Goal: Communication & Community: Participate in discussion

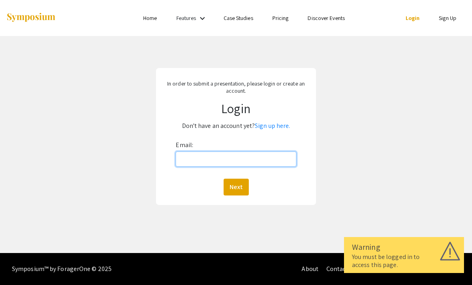
click at [242, 163] on input "Email:" at bounding box center [236, 159] width 120 height 15
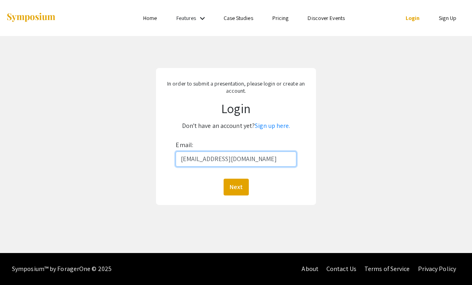
type input "[EMAIL_ADDRESS][DOMAIN_NAME]"
click at [220, 183] on div "Next" at bounding box center [236, 187] width 120 height 17
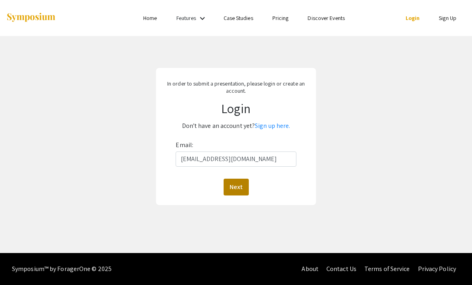
click at [229, 191] on button "Next" at bounding box center [236, 187] width 25 height 17
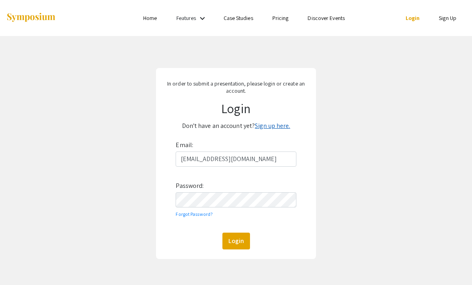
click at [263, 124] on link "Sign up here." at bounding box center [272, 126] width 35 height 8
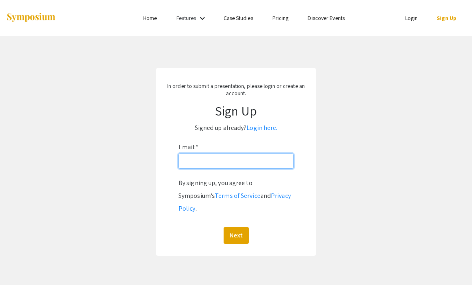
click at [197, 154] on input "Email: *" at bounding box center [235, 161] width 115 height 15
click at [188, 162] on input "Email: *" at bounding box center [235, 161] width 115 height 15
type input "B"
type input "[EMAIL_ADDRESS][DOMAIN_NAME]"
click at [236, 227] on button "Next" at bounding box center [236, 235] width 25 height 17
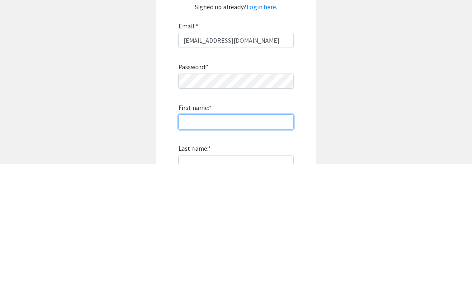
scroll to position [121, 0]
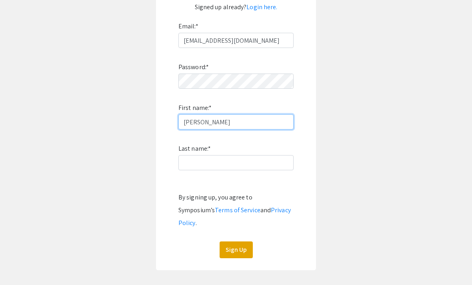
type input "[PERSON_NAME]"
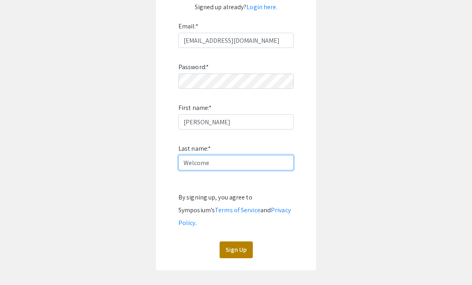
type input "Welcome"
click at [232, 242] on button "Sign Up" at bounding box center [236, 250] width 33 height 17
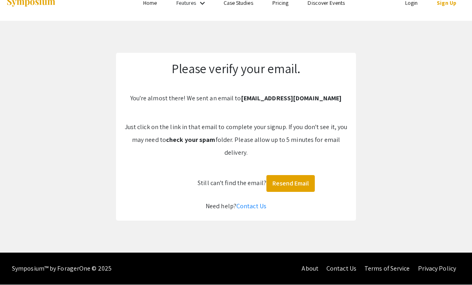
scroll to position [0, 0]
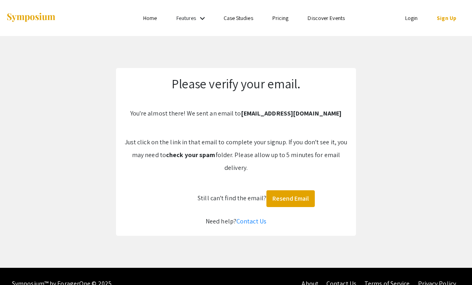
click at [411, 21] on link "Login" at bounding box center [411, 17] width 13 height 7
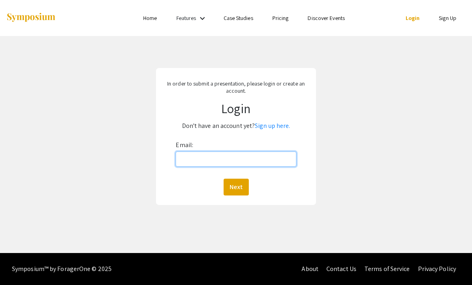
click at [197, 164] on input "Email:" at bounding box center [236, 159] width 120 height 15
type input "[EMAIL_ADDRESS][DOMAIN_NAME]"
click at [236, 187] on button "Next" at bounding box center [236, 187] width 25 height 17
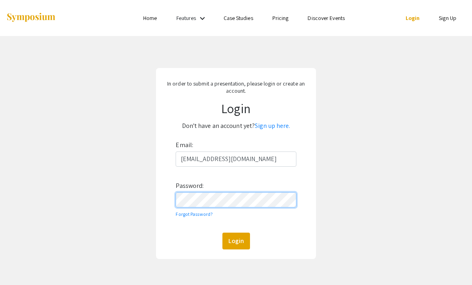
click at [236, 242] on button "Login" at bounding box center [236, 241] width 28 height 17
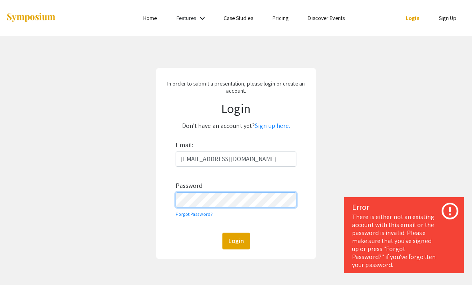
click at [236, 242] on button "Login" at bounding box center [236, 241] width 28 height 17
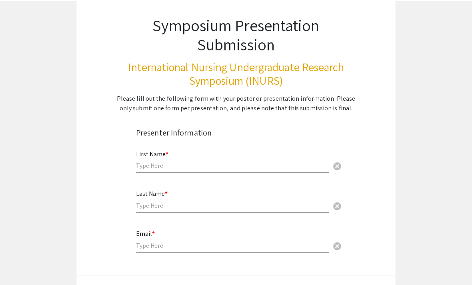
scroll to position [48, 0]
click at [147, 170] on input "text" at bounding box center [232, 166] width 193 height 8
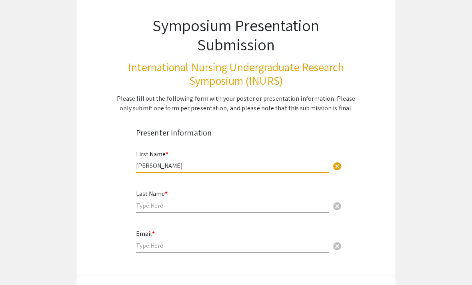
type input "[PERSON_NAME]"
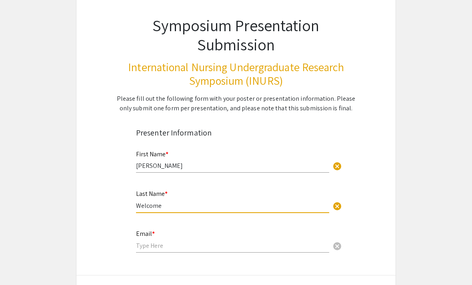
type input "Welcome"
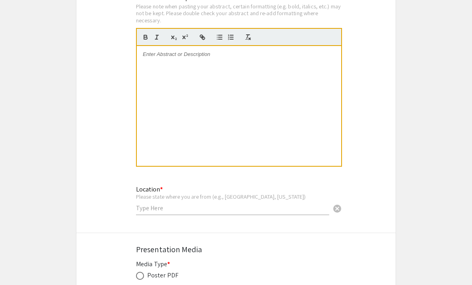
scroll to position [613, 0]
type input "[EMAIL_ADDRESS][DOMAIN_NAME]"
click at [142, 204] on div "Location * Please state where you are from (e.g., [GEOGRAPHIC_DATA], [US_STATE]…" at bounding box center [232, 196] width 193 height 37
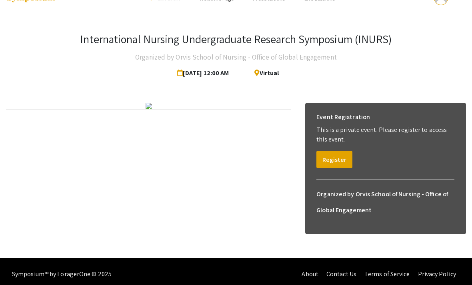
scroll to position [32, 0]
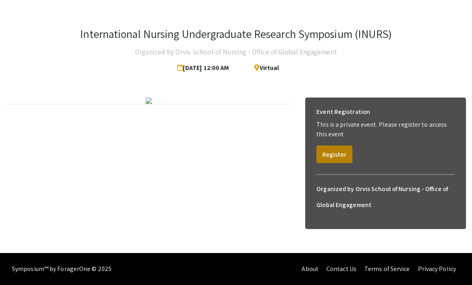
click at [341, 152] on button "Register" at bounding box center [334, 155] width 36 height 18
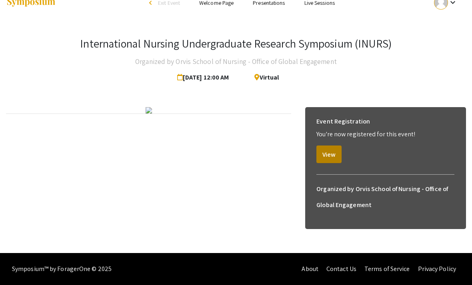
click at [341, 146] on button "View" at bounding box center [328, 155] width 25 height 18
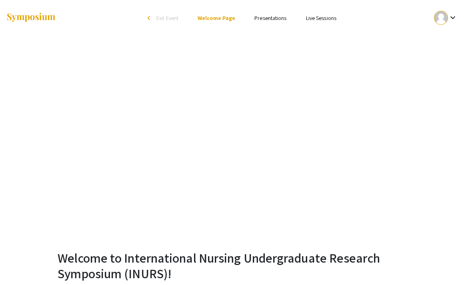
click at [271, 15] on link "Presentations" at bounding box center [270, 17] width 32 height 7
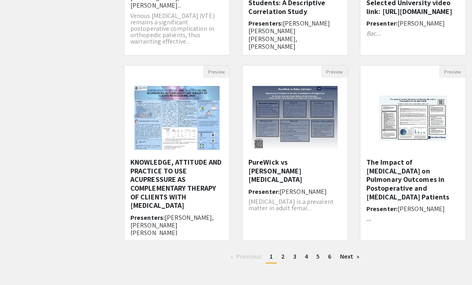
scroll to position [208, 0]
click at [279, 257] on link "page 2" at bounding box center [283, 257] width 12 height 12
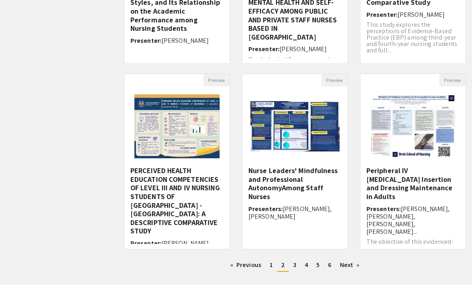
scroll to position [200, 0]
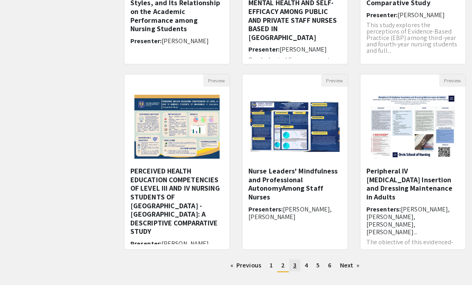
click at [296, 267] on link "page 3" at bounding box center [294, 266] width 11 height 12
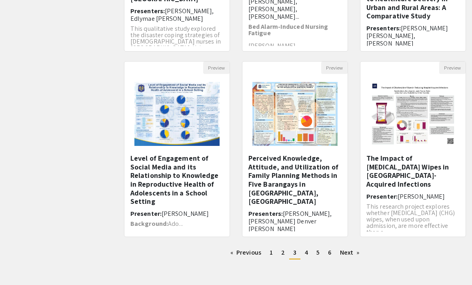
scroll to position [220, 0]
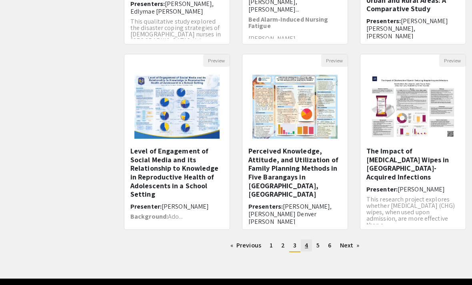
click at [308, 249] on link "page 4" at bounding box center [306, 246] width 11 height 12
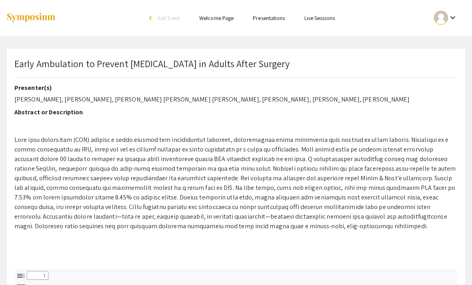
select select "custom"
type input "0"
select select "custom"
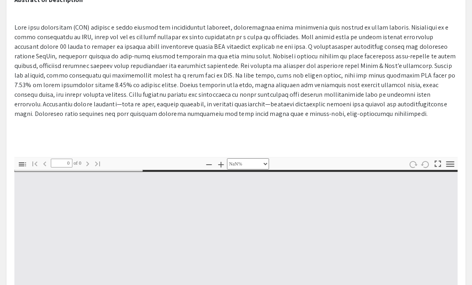
type input "1"
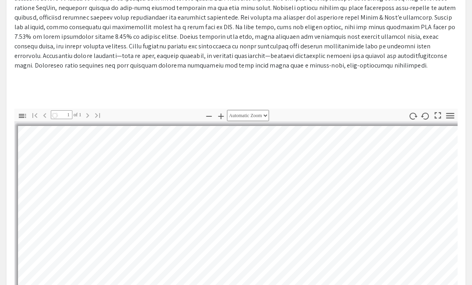
select select "auto"
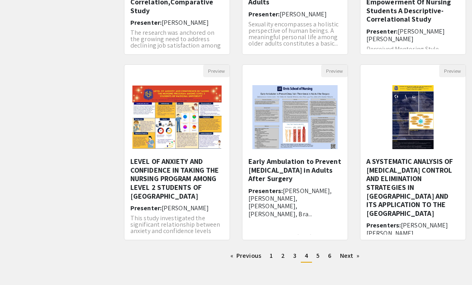
scroll to position [220, 0]
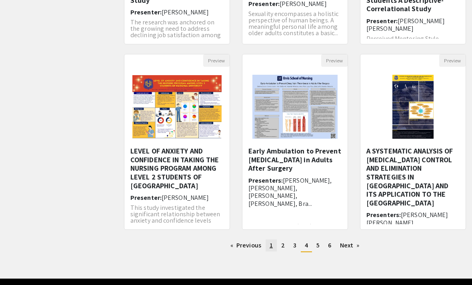
click at [276, 246] on link "page 1" at bounding box center [271, 246] width 11 height 12
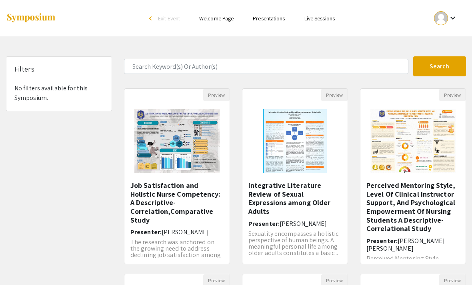
scroll to position [220, 0]
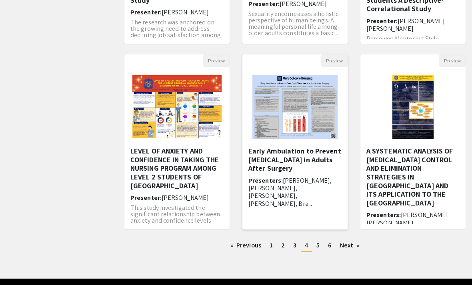
click at [313, 178] on span "Sabrina Elvrum, Macy Reid, Connor Jenkin, Bella Salfiti, Bra..." at bounding box center [290, 192] width 84 height 32
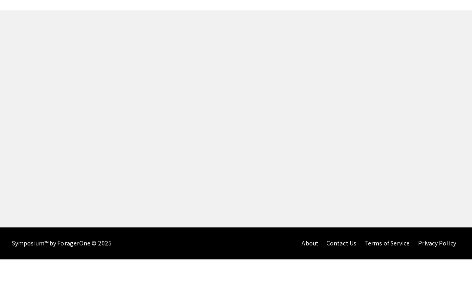
scroll to position [26, 0]
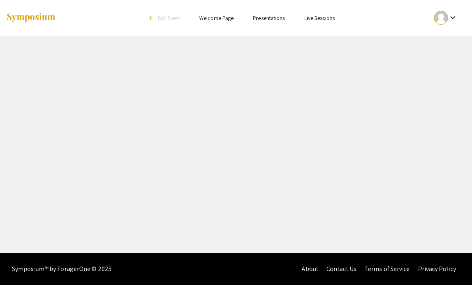
select select "custom"
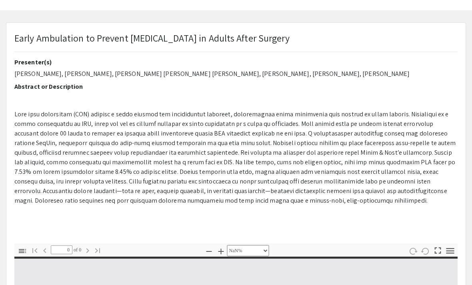
type input "1"
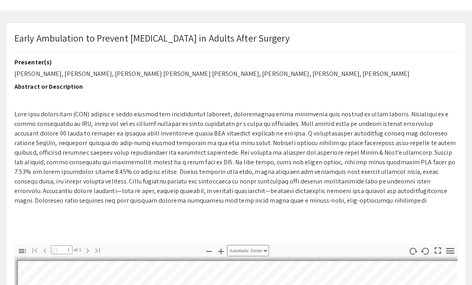
select select "auto"
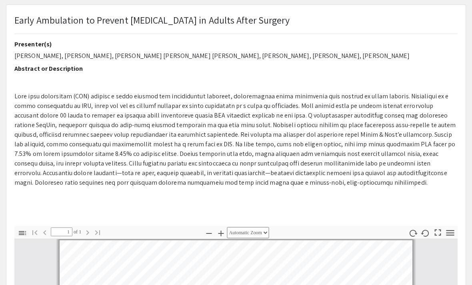
scroll to position [0, 0]
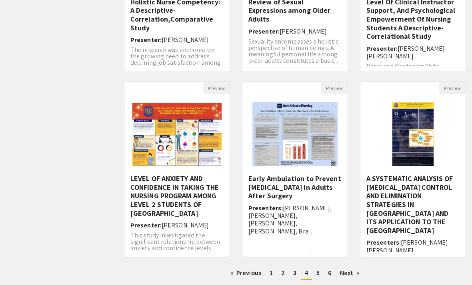
scroll to position [192, 0]
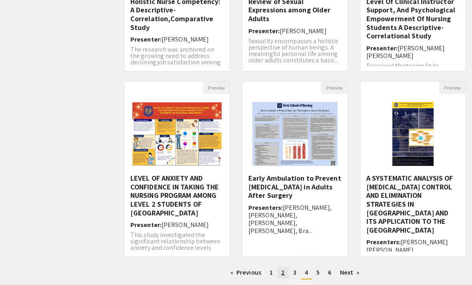
click at [280, 275] on link "page 2" at bounding box center [283, 273] width 12 height 12
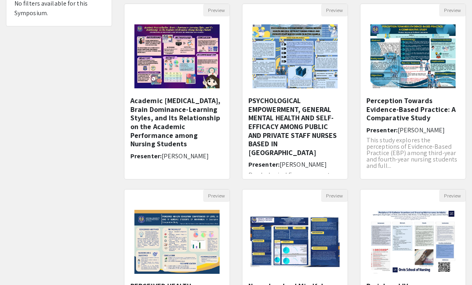
scroll to position [87, 0]
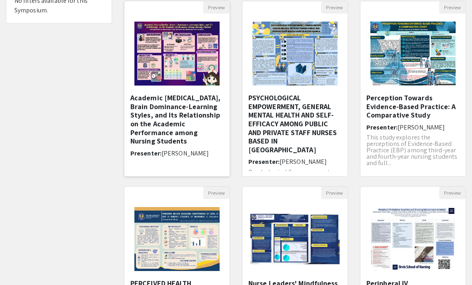
click at [175, 124] on h5 "Academic Procrastination, Brain Dominance-Learning Styles, and Its Relationship…" at bounding box center [176, 120] width 93 height 52
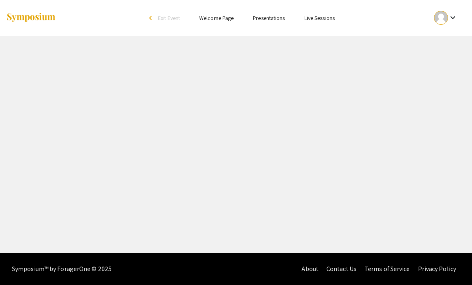
select select "custom"
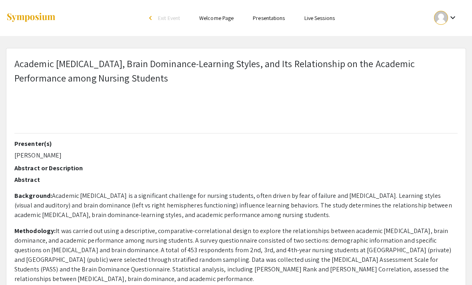
type input "0"
select select "custom"
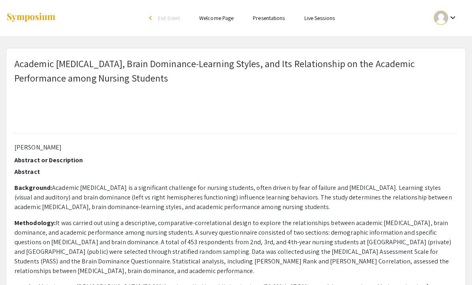
type input "1"
select select "auto"
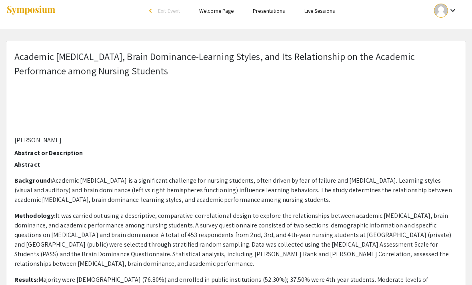
scroll to position [0, 0]
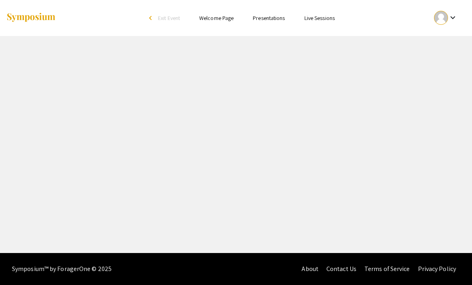
select select "custom"
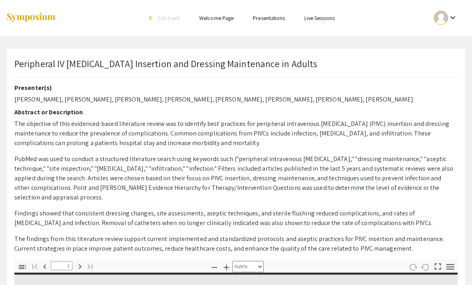
type input "0"
select select "custom"
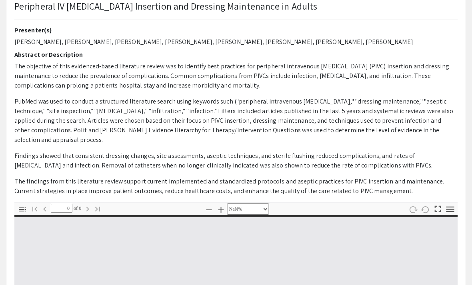
type input "1"
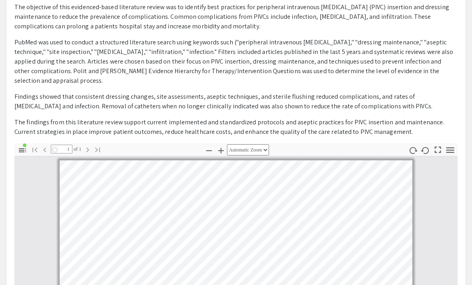
select select "auto"
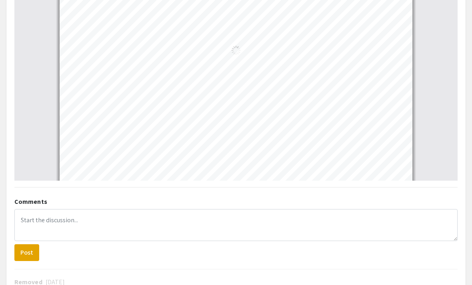
scroll to position [366, 0]
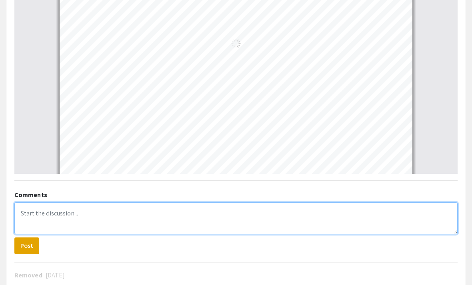
click at [74, 213] on textarea at bounding box center [235, 218] width 443 height 32
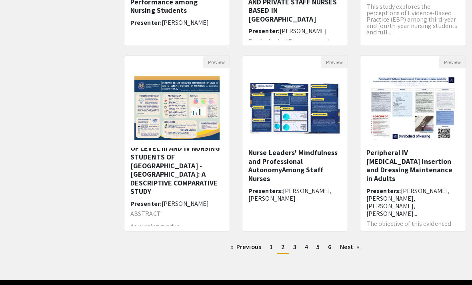
scroll to position [218, 0]
click at [292, 251] on link "page 3" at bounding box center [294, 247] width 11 height 12
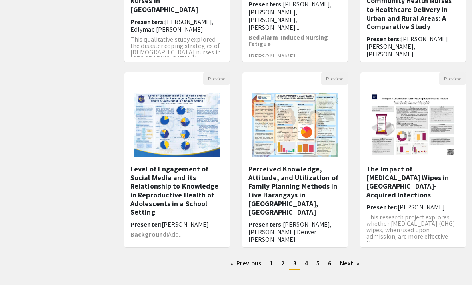
scroll to position [202, 0]
click at [420, 181] on h5 "The Impact of Chlorhexidine Wipes in Reducing Hospital-Acquired Infections​" at bounding box center [412, 182] width 93 height 34
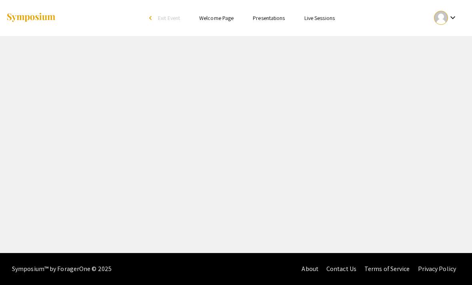
select select "custom"
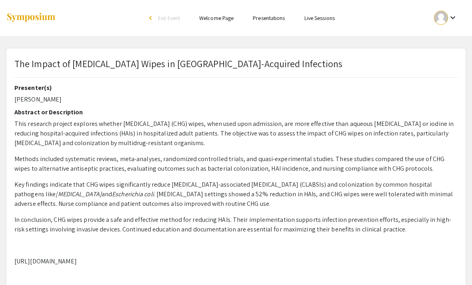
type input "0"
select select "custom"
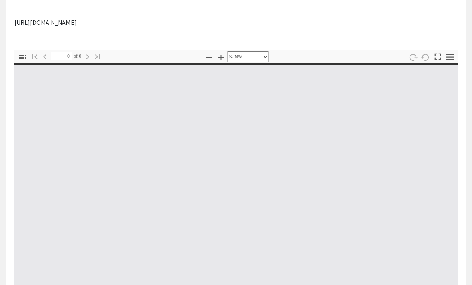
type input "1"
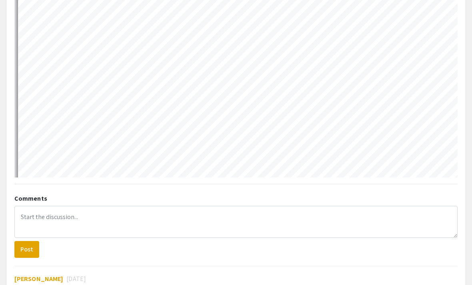
select select "auto"
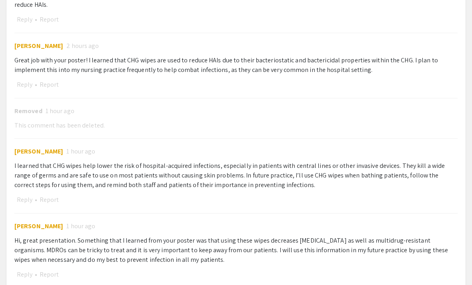
scroll to position [930, 0]
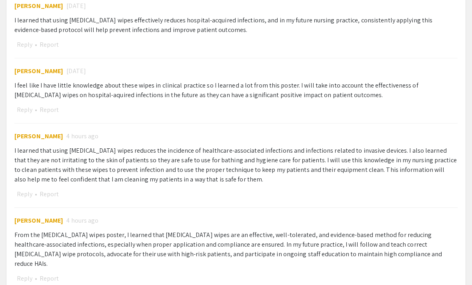
scroll to position [245, 0]
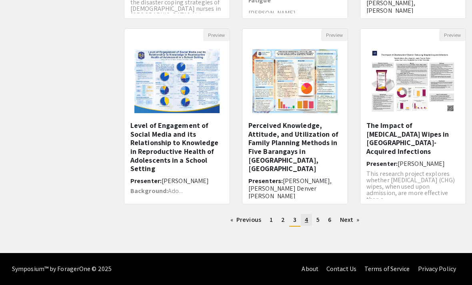
click at [302, 219] on link "page 4" at bounding box center [306, 220] width 11 height 12
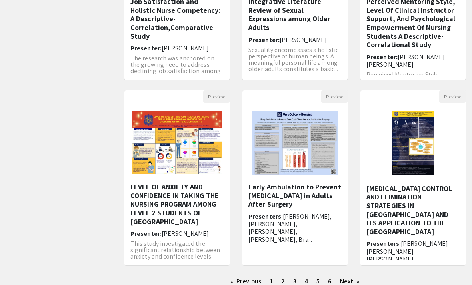
scroll to position [220, 0]
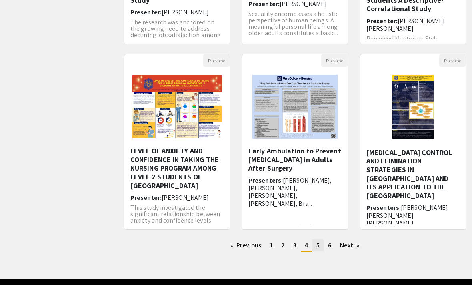
click at [318, 251] on link "page 5" at bounding box center [317, 246] width 11 height 12
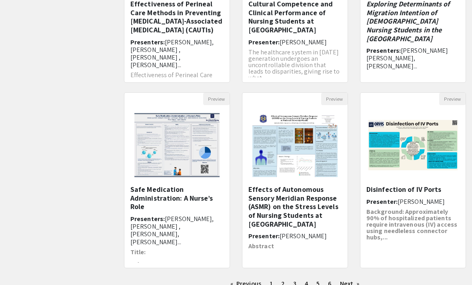
scroll to position [184, 0]
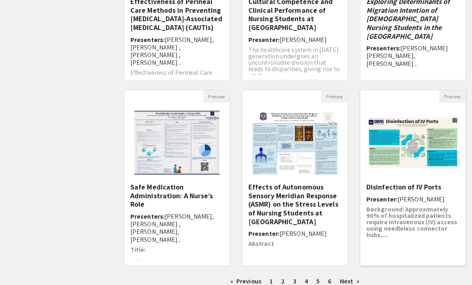
click at [420, 183] on h5 "Disinfection of IV Ports" at bounding box center [412, 187] width 93 height 9
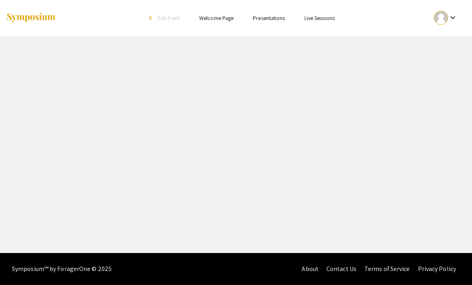
select select "custom"
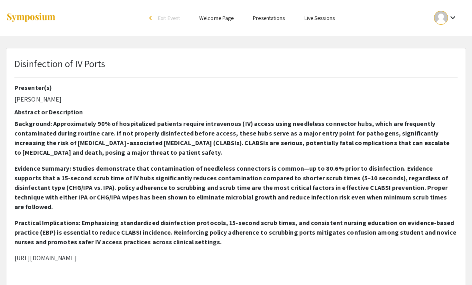
type input "0"
select select "custom"
type input "1"
select select "auto"
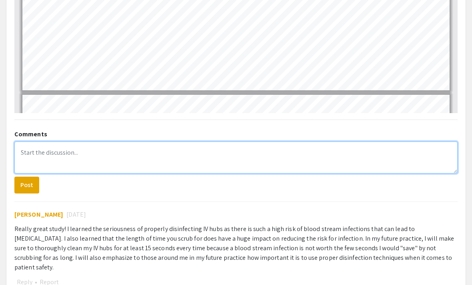
click at [83, 155] on textarea at bounding box center [235, 158] width 443 height 32
click at [42, 148] on textarea at bounding box center [235, 158] width 443 height 32
click at [44, 147] on textarea at bounding box center [235, 158] width 443 height 32
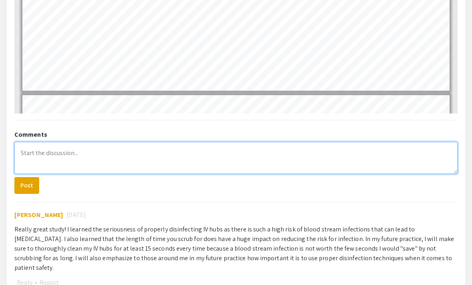
paste textarea "Your poster on IV port disinfection was such an important reminder about how sm…"
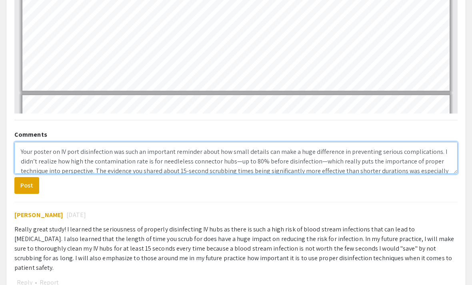
scroll to position [2, 0]
click at [24, 142] on textarea "Your poster on IV port disinfection was such an important reminder about how sm…" at bounding box center [235, 158] width 443 height 32
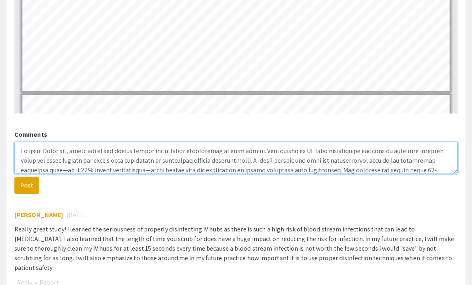
click at [366, 142] on textarea at bounding box center [235, 158] width 443 height 32
click at [68, 152] on textarea at bounding box center [235, 158] width 443 height 32
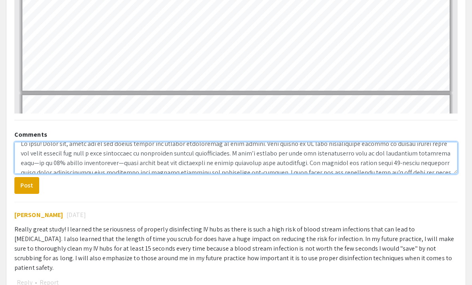
scroll to position [10, 0]
click at [76, 150] on textarea at bounding box center [235, 158] width 443 height 32
click at [197, 145] on textarea at bounding box center [235, 158] width 443 height 32
click at [166, 142] on textarea at bounding box center [235, 158] width 443 height 32
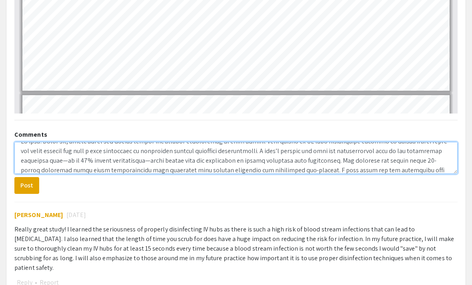
scroll to position [11, 0]
click at [21, 151] on textarea at bounding box center [235, 158] width 443 height 32
click at [211, 156] on textarea at bounding box center [235, 158] width 443 height 32
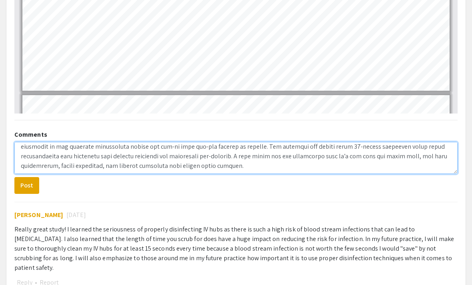
scroll to position [36, 0]
click at [63, 145] on textarea at bounding box center [235, 158] width 443 height 32
click at [147, 148] on textarea at bounding box center [235, 158] width 443 height 32
click at [110, 142] on textarea at bounding box center [235, 158] width 443 height 32
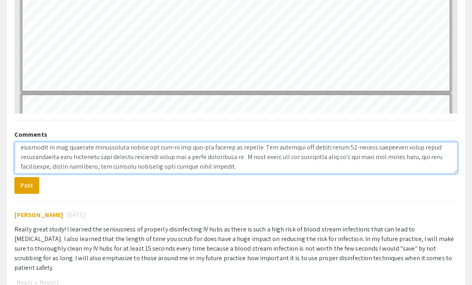
click at [147, 148] on textarea at bounding box center [235, 158] width 443 height 32
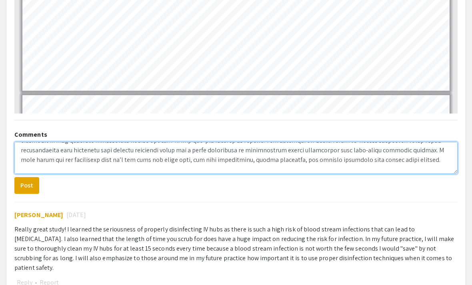
scroll to position [43, 0]
click at [387, 150] on textarea at bounding box center [235, 158] width 443 height 32
click at [45, 149] on textarea at bounding box center [235, 158] width 443 height 32
click at [152, 150] on textarea at bounding box center [235, 158] width 443 height 32
click at [383, 156] on textarea at bounding box center [235, 158] width 443 height 32
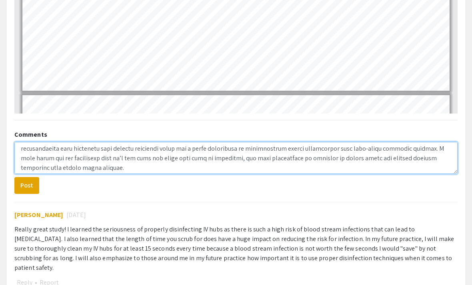
click at [381, 148] on textarea at bounding box center [235, 158] width 443 height 32
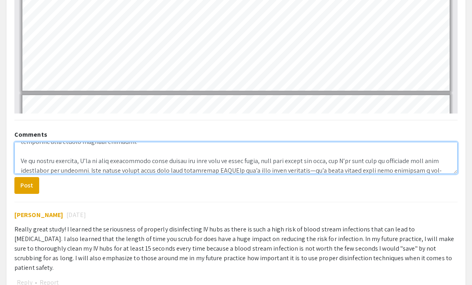
scroll to position [68, 0]
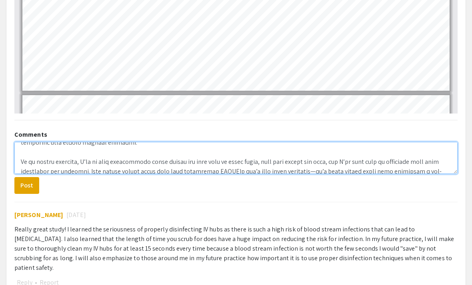
click at [314, 144] on textarea at bounding box center [235, 158] width 443 height 32
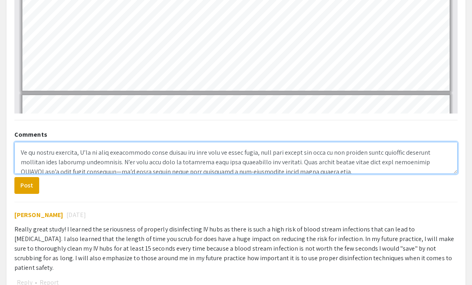
scroll to position [77, 0]
click at [258, 144] on textarea at bounding box center [235, 158] width 443 height 32
click at [230, 144] on textarea at bounding box center [235, 158] width 443 height 32
click at [281, 142] on textarea at bounding box center [235, 158] width 443 height 32
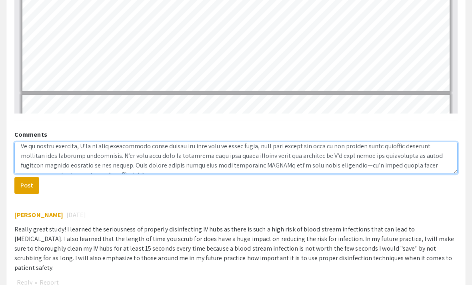
scroll to position [84, 0]
click at [224, 146] on textarea at bounding box center [235, 158] width 443 height 32
click at [269, 146] on textarea at bounding box center [235, 158] width 443 height 32
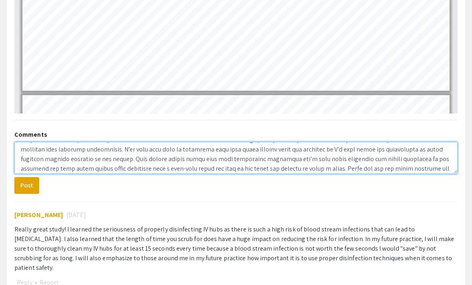
type textarea "Hi guys! First off, great job on the visual layout and helpful orientation of y…"
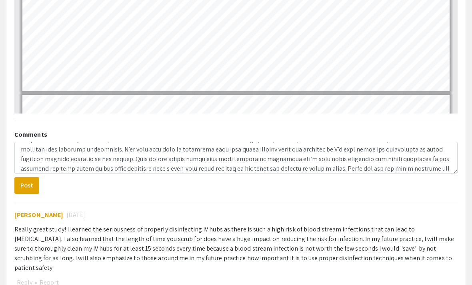
type input "2"
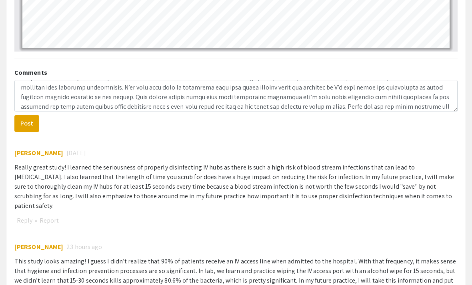
scroll to position [512, 0]
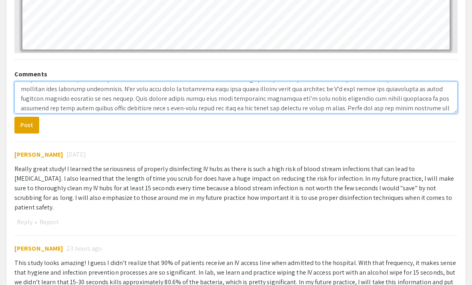
click at [348, 97] on textarea at bounding box center [235, 98] width 443 height 32
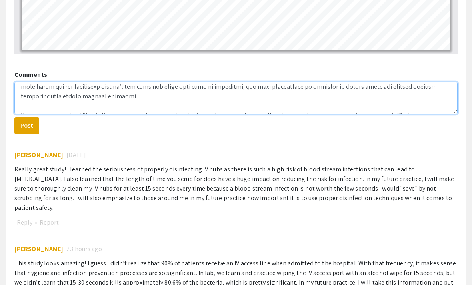
scroll to position [54, 0]
type textarea "Hi guys! First off, great job on the visual layout and helpful orientation of y…"
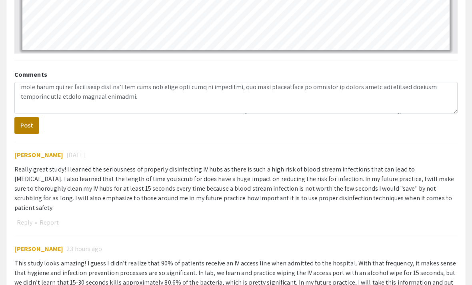
click at [24, 119] on button "Post" at bounding box center [26, 125] width 25 height 17
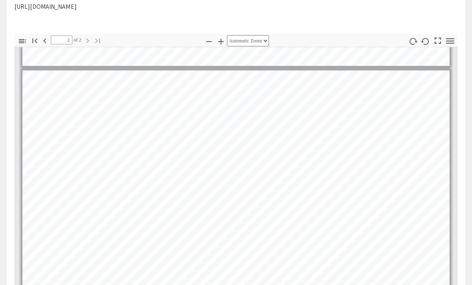
scroll to position [252, 0]
click at [44, 36] on icon "button" at bounding box center [45, 41] width 10 height 10
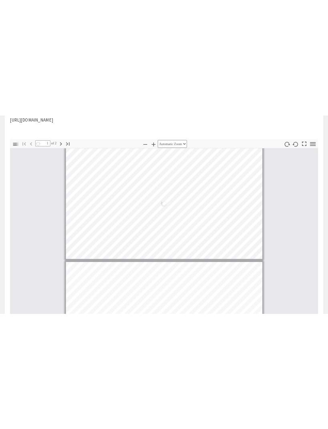
scroll to position [4, 0]
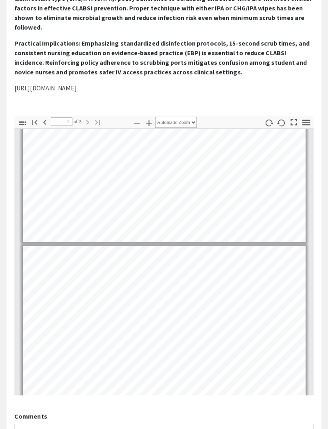
type input "1"
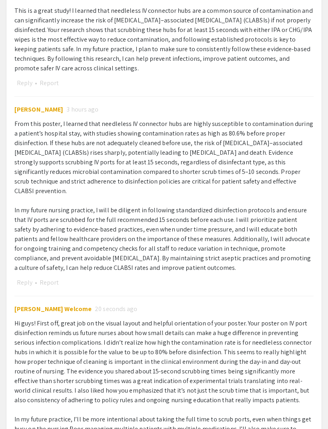
scroll to position [1081, 0]
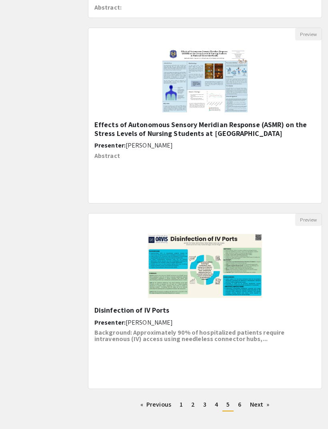
scroll to position [803, 0]
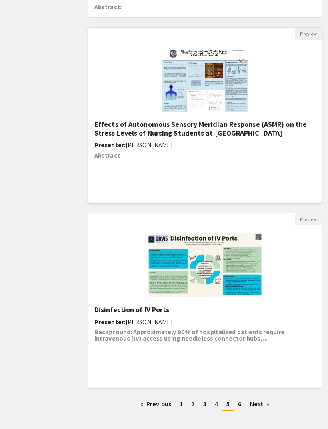
click at [259, 131] on h5 "Effects of Autonomous Sensory Meridian Response (ASMR) on the Stress Levels of …" at bounding box center [204, 128] width 221 height 17
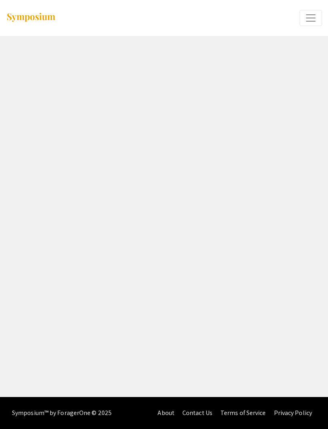
select select "custom"
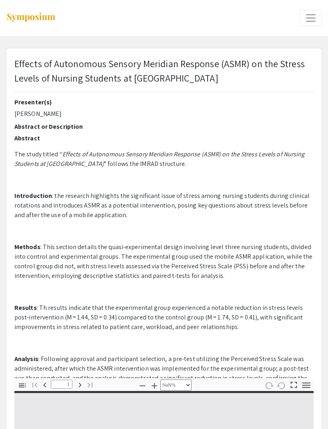
type input "0"
select select "custom"
type input "1"
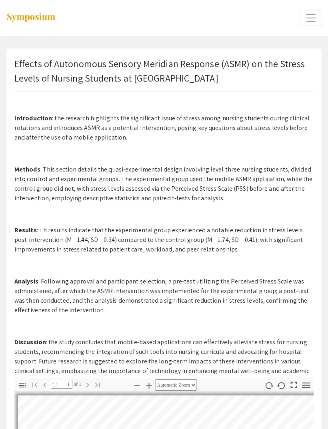
select select "auto"
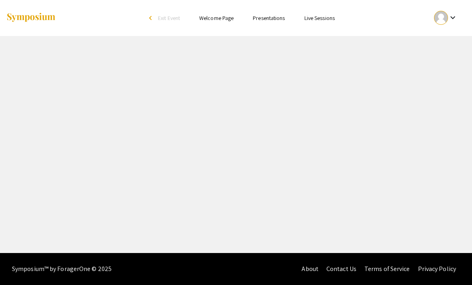
select select "custom"
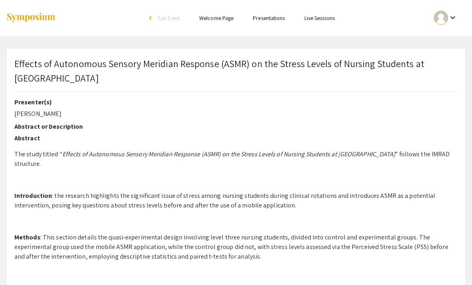
type input "0"
select select "custom"
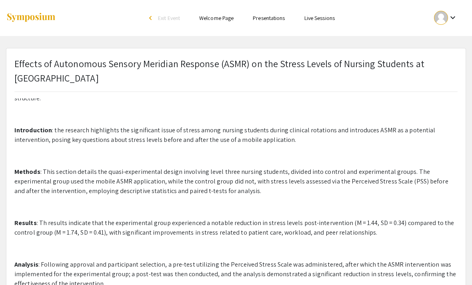
type input "1"
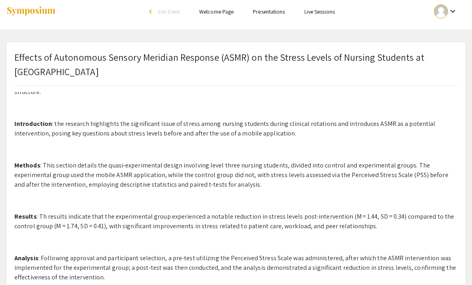
scroll to position [66, 0]
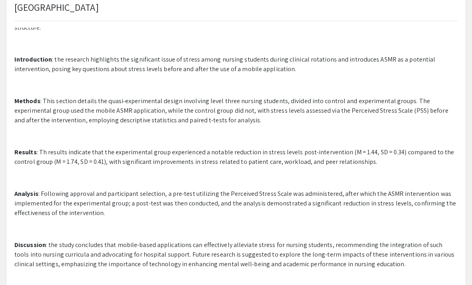
select select "auto"
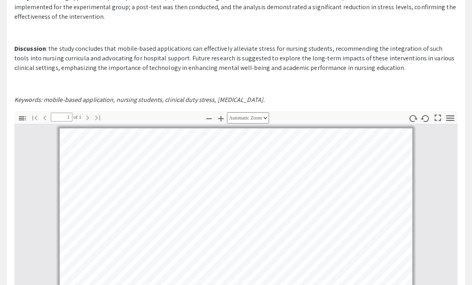
scroll to position [480, 0]
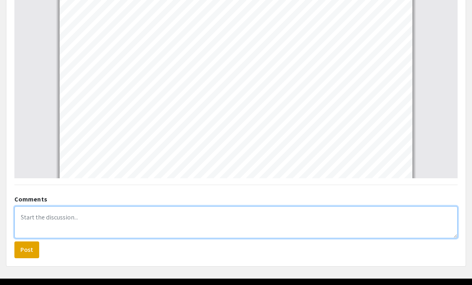
click at [62, 223] on textarea at bounding box center [235, 222] width 443 height 32
click at [48, 219] on textarea at bounding box center [235, 222] width 443 height 32
paste textarea "I really enjoyed your poster on ASMR and stress levels in nursing students—it w…"
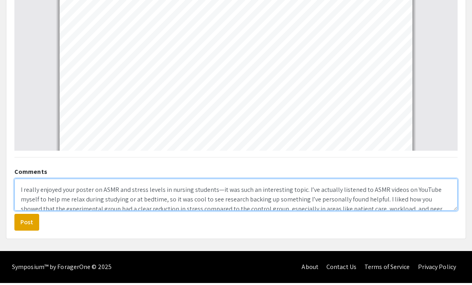
scroll to position [0, 0]
click at [26, 192] on textarea "I really enjoyed your poster on ASMR and stress levels in nursing students—it w…" at bounding box center [235, 197] width 443 height 32
click at [88, 188] on textarea "Hi all! I really enjoyed your poster on ASMR and stress levels in nursing stude…" at bounding box center [235, 197] width 443 height 32
click at [154, 188] on textarea "Hi all! I really enjoyed reading through your poster on ASMR and stress levels …" at bounding box center [235, 197] width 443 height 32
click at [299, 193] on textarea "Hi all! I really enjoyed reading through your poster project on ASMR and stress…" at bounding box center [235, 197] width 443 height 32
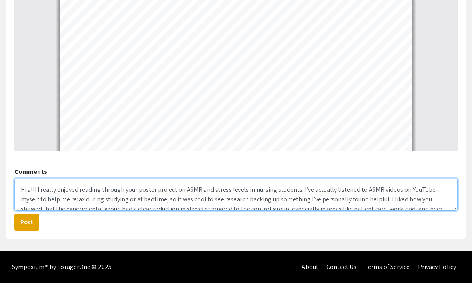
click at [365, 189] on textarea "Hi all! I really enjoyed reading through your poster project on ASMR and stress…" at bounding box center [235, 197] width 443 height 32
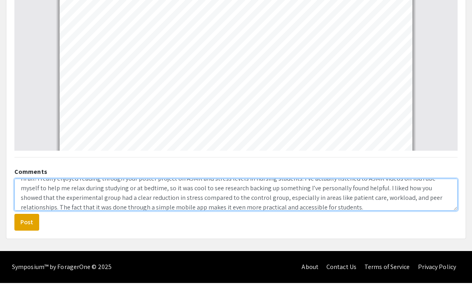
scroll to position [13, 0]
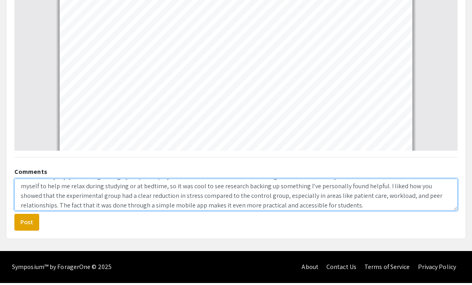
click at [169, 186] on textarea "Hi all! I really enjoyed reading through your poster project on ASMR and stress…" at bounding box center [235, 197] width 443 height 32
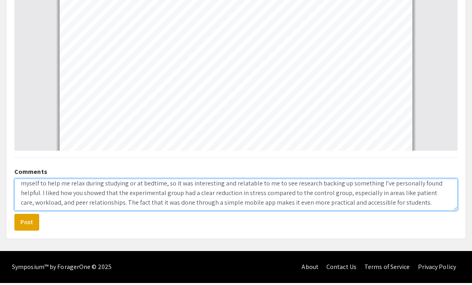
scroll to position [14, 0]
click at [372, 202] on textarea "Hi all! I really enjoyed reading through your poster project on ASMR and stress…" at bounding box center [235, 197] width 443 height 32
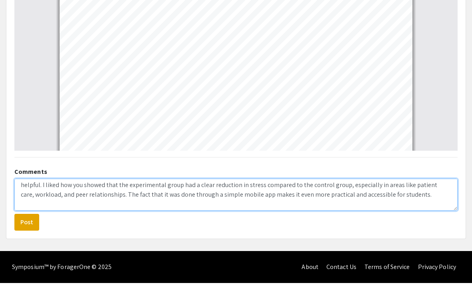
scroll to position [23, 0]
click at [295, 194] on textarea "Hi all! I really enjoyed reading through your poster project on ASMR and stress…" at bounding box center [235, 197] width 443 height 32
click at [371, 199] on textarea "Hi all! I really enjoyed reading through your poster project on ASMR and stress…" at bounding box center [235, 197] width 443 height 32
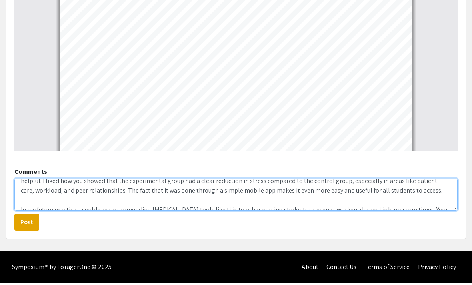
scroll to position [25, 0]
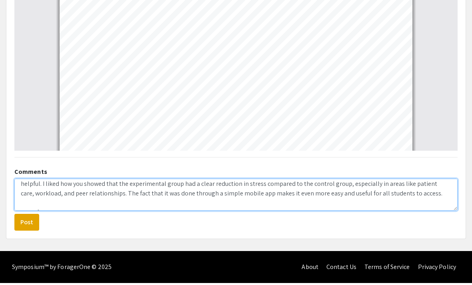
click at [384, 202] on textarea "Hi all! I really enjoyed reading through your poster project on ASMR and stress…" at bounding box center [235, 197] width 443 height 32
click at [376, 196] on textarea "Hi all! I really enjoyed reading through your poster project on ASMR and stress…" at bounding box center [235, 197] width 443 height 32
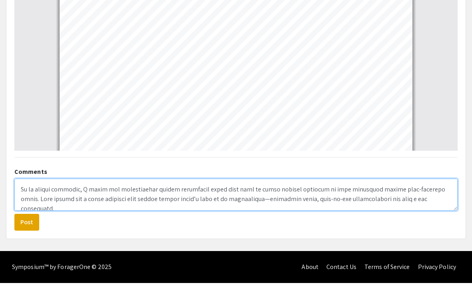
scroll to position [58, 0]
click at [423, 188] on textarea at bounding box center [235, 197] width 443 height 32
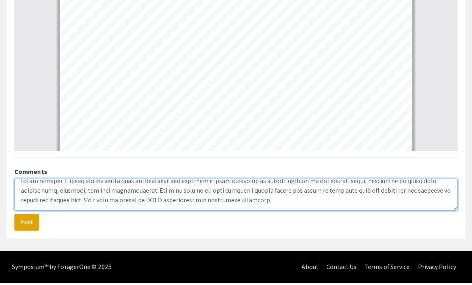
scroll to position [27, 0]
click at [430, 194] on textarea at bounding box center [235, 197] width 443 height 32
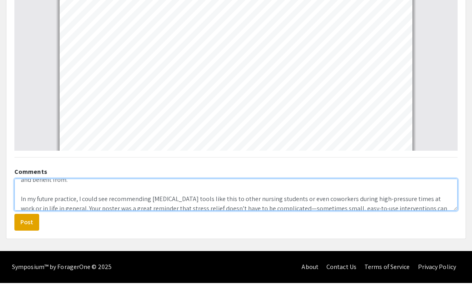
scroll to position [53, 0]
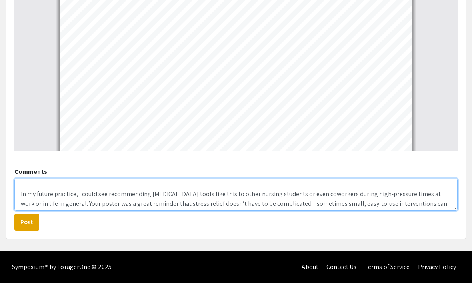
click at [74, 196] on textarea "Hi all! I really enjoyed reading through your poster project on ASMR and stress…" at bounding box center [235, 197] width 443 height 32
click at [72, 194] on textarea "Hi all! I really enjoyed reading through your poster project on ASMR and stress…" at bounding box center [235, 197] width 443 height 32
paste textarea "I’m a huge proponent of ASMR mindfulness and relaxation therapies."
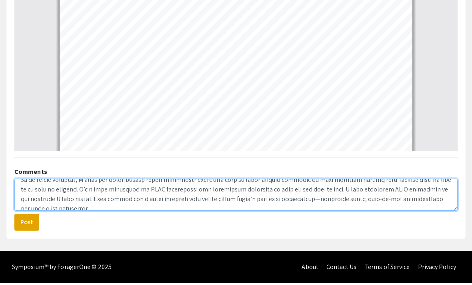
scroll to position [67, 0]
click at [319, 208] on textarea at bounding box center [235, 197] width 443 height 32
click at [342, 192] on textarea at bounding box center [235, 197] width 443 height 32
type textarea "Hi all! I really enjoyed reading through your poster project on ASMR and stress…"
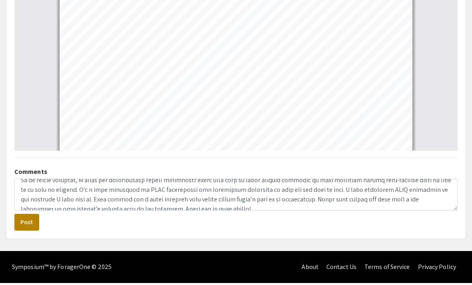
click at [24, 226] on button "Post" at bounding box center [26, 224] width 25 height 17
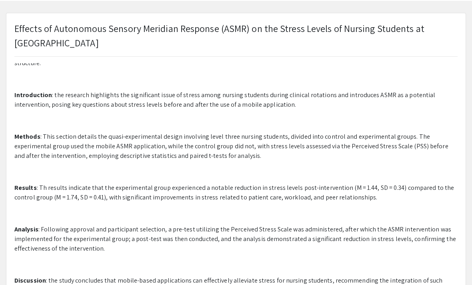
scroll to position [0, 0]
